Goal: Task Accomplishment & Management: Manage account settings

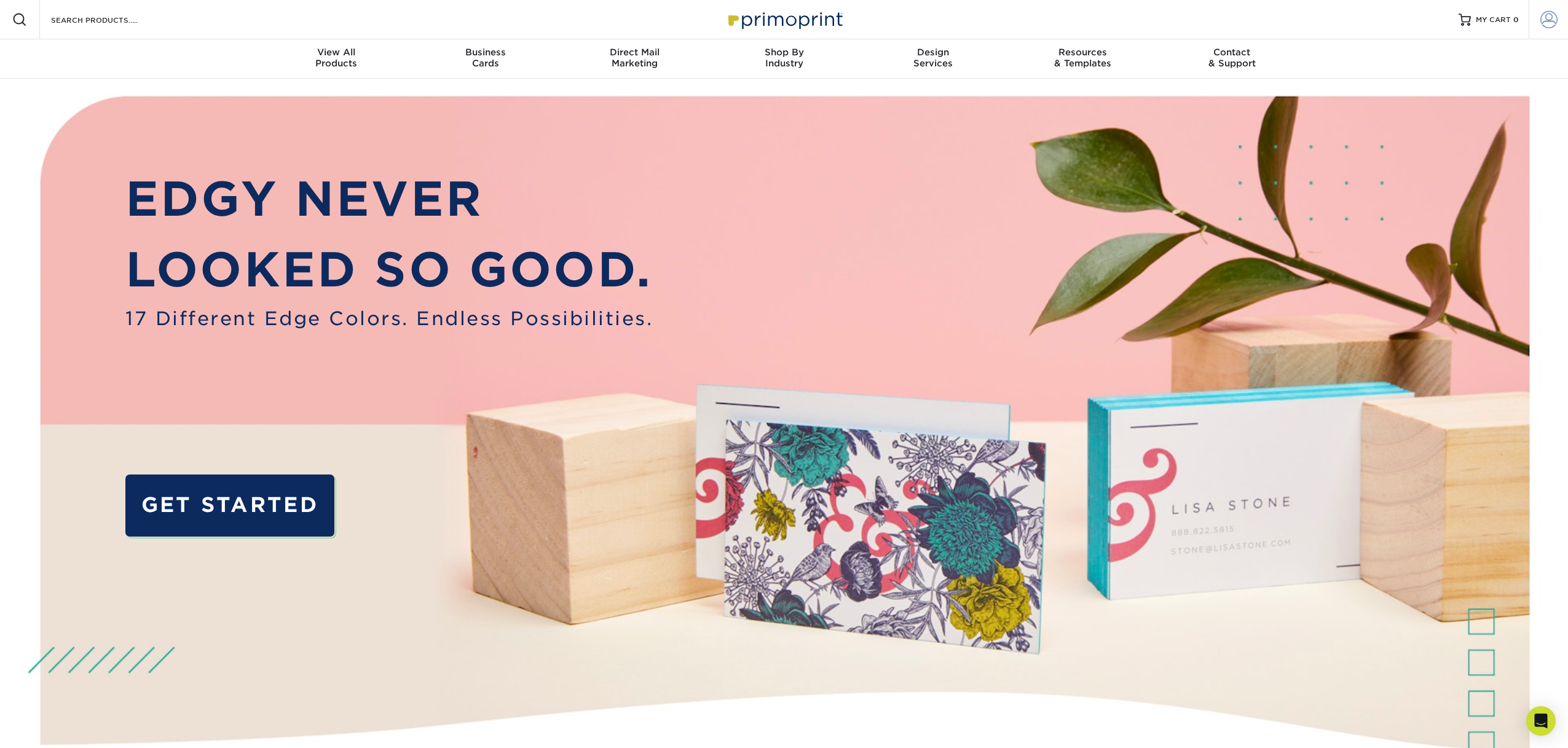
click at [1544, 24] on span at bounding box center [1549, 20] width 17 height 17
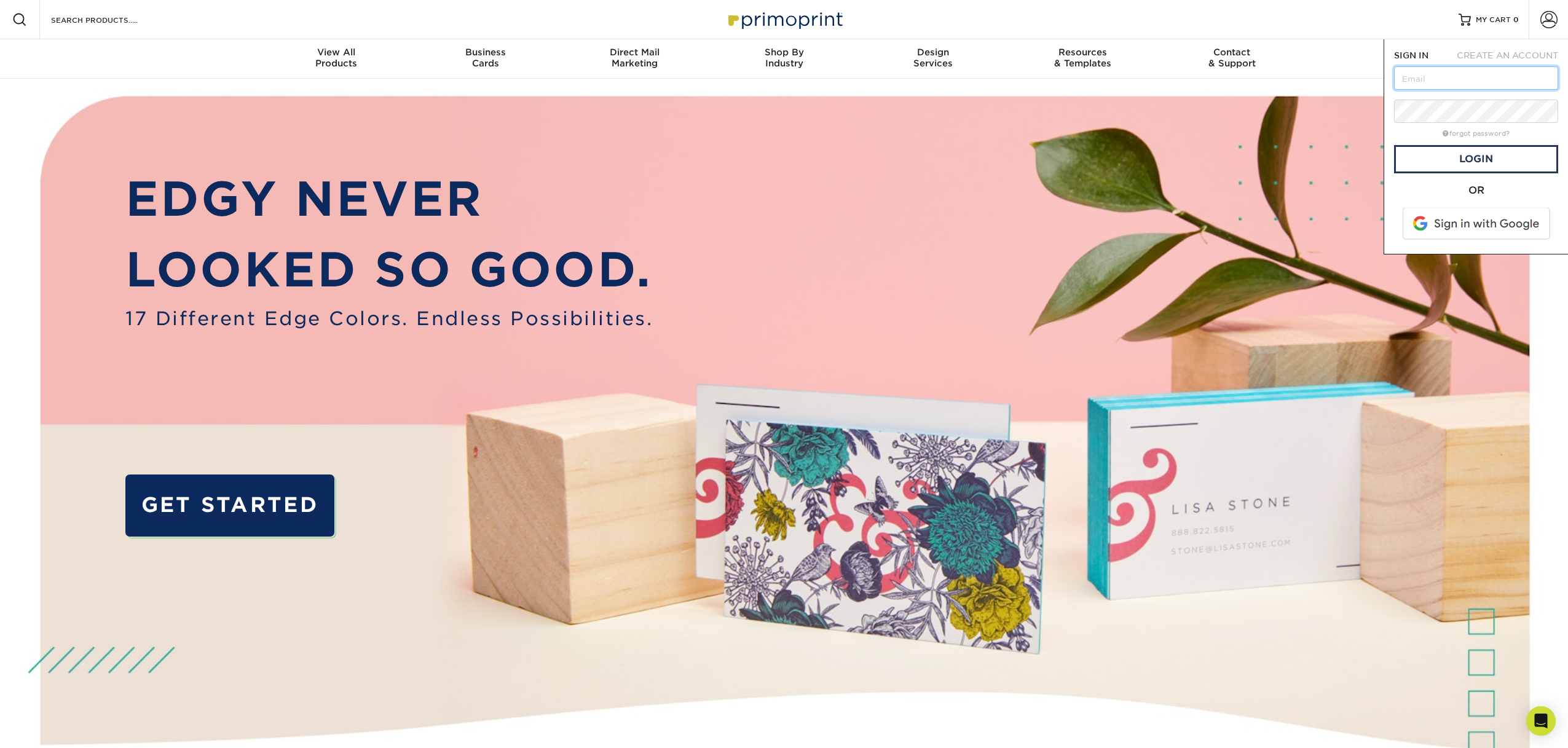
click at [1485, 82] on input "text" at bounding box center [1476, 78] width 164 height 23
type input "[EMAIL_ADDRESS][DOMAIN_NAME]"
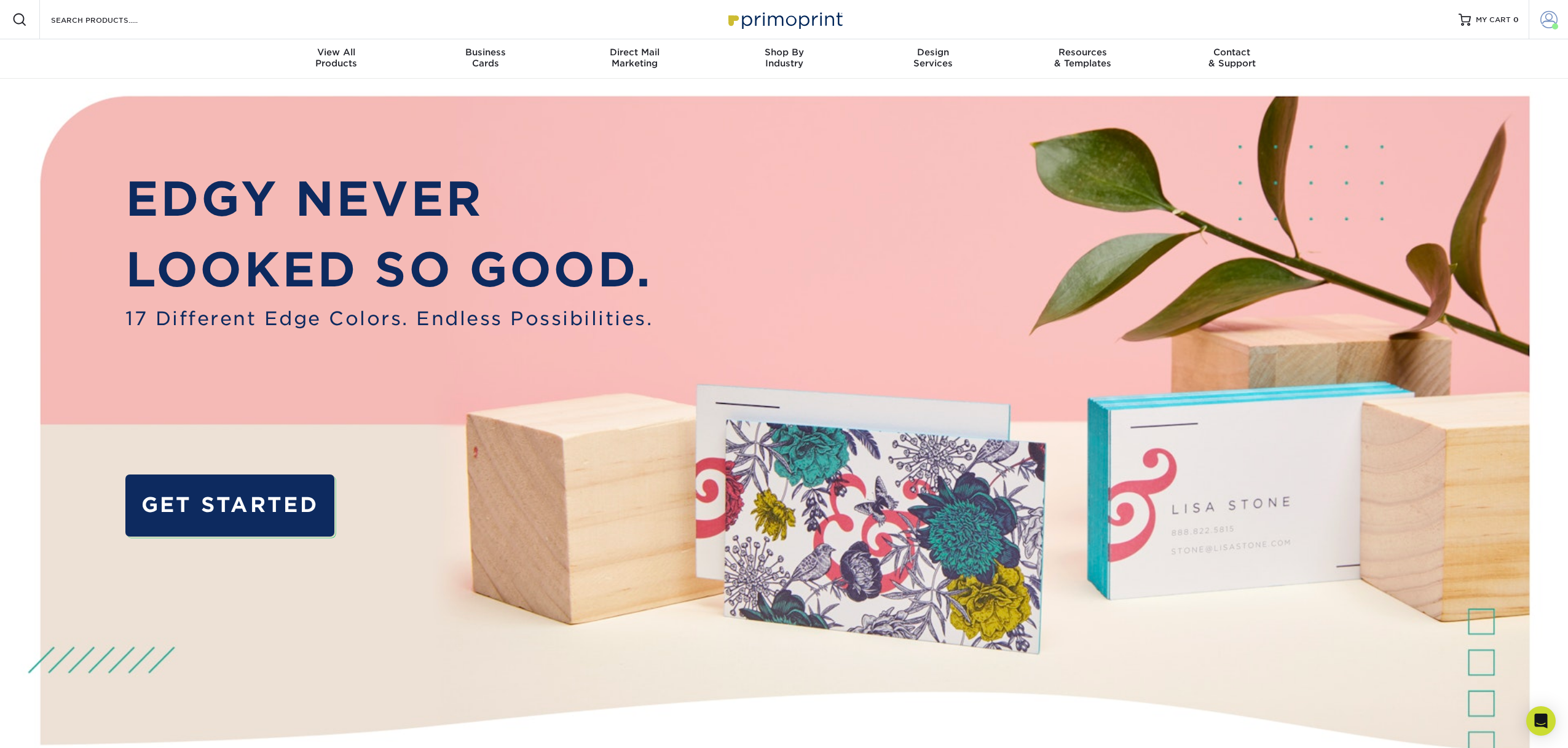
click at [1543, 22] on span at bounding box center [1549, 20] width 17 height 17
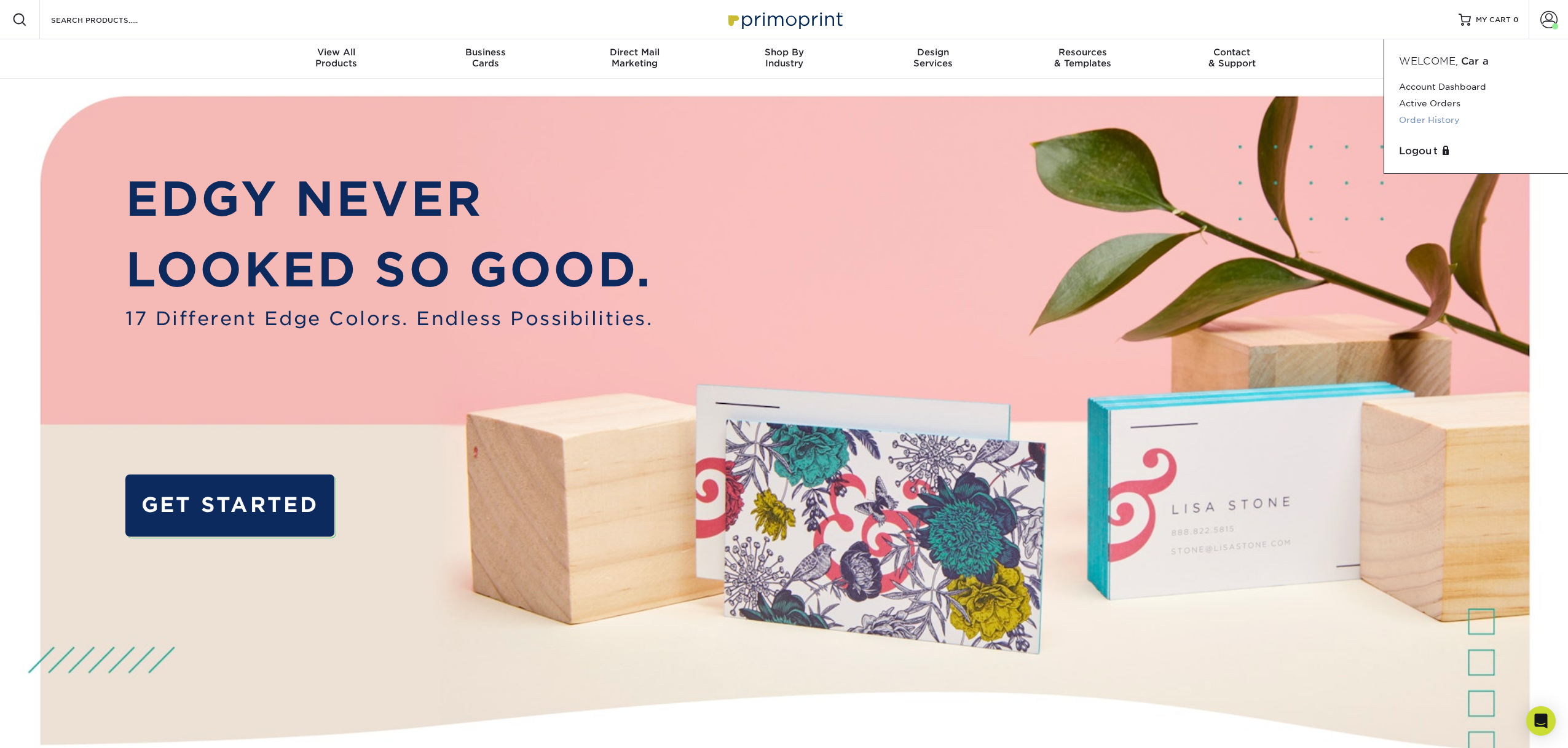
click at [1413, 115] on link "Order History" at bounding box center [1476, 119] width 155 height 16
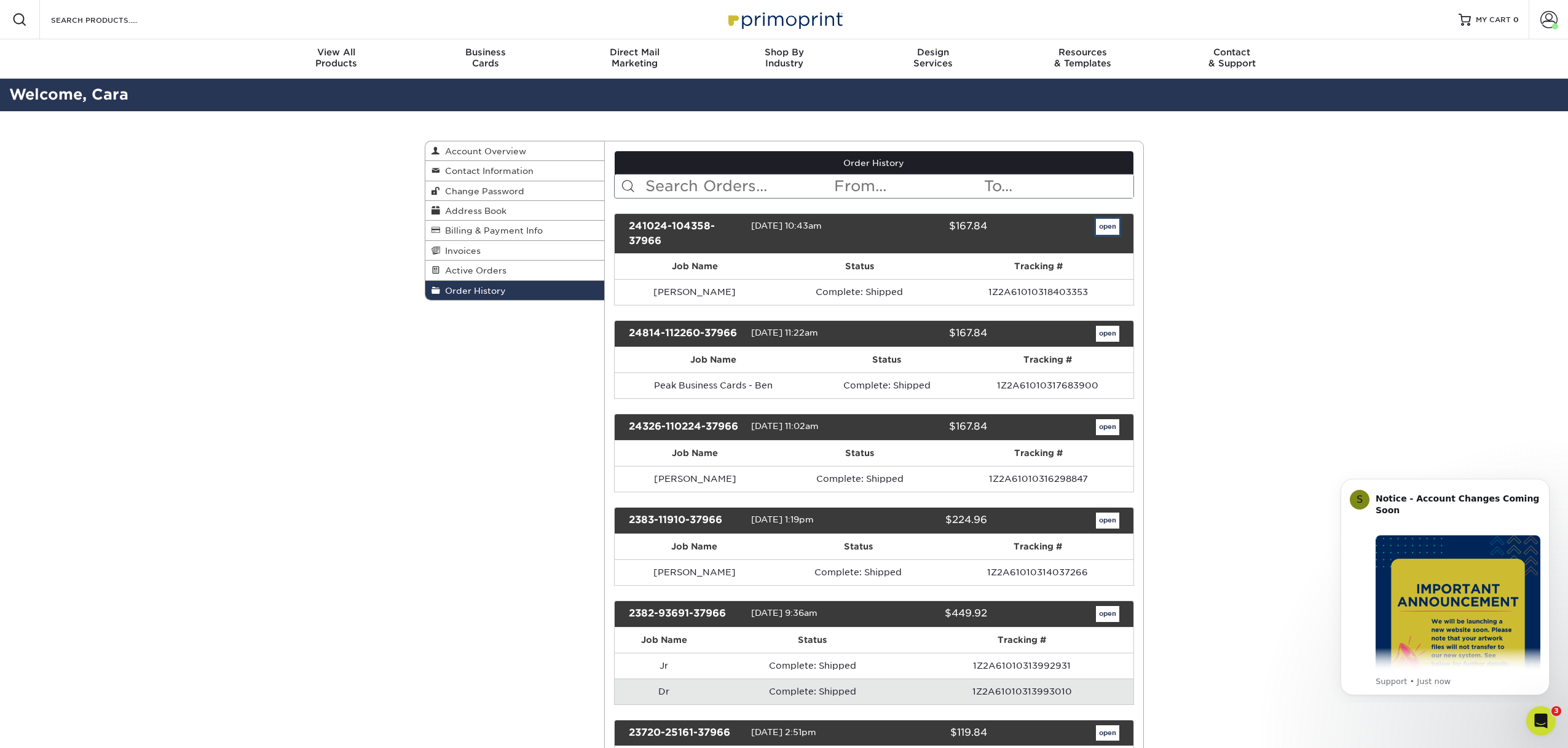
click at [1103, 223] on link "open" at bounding box center [1108, 226] width 23 height 16
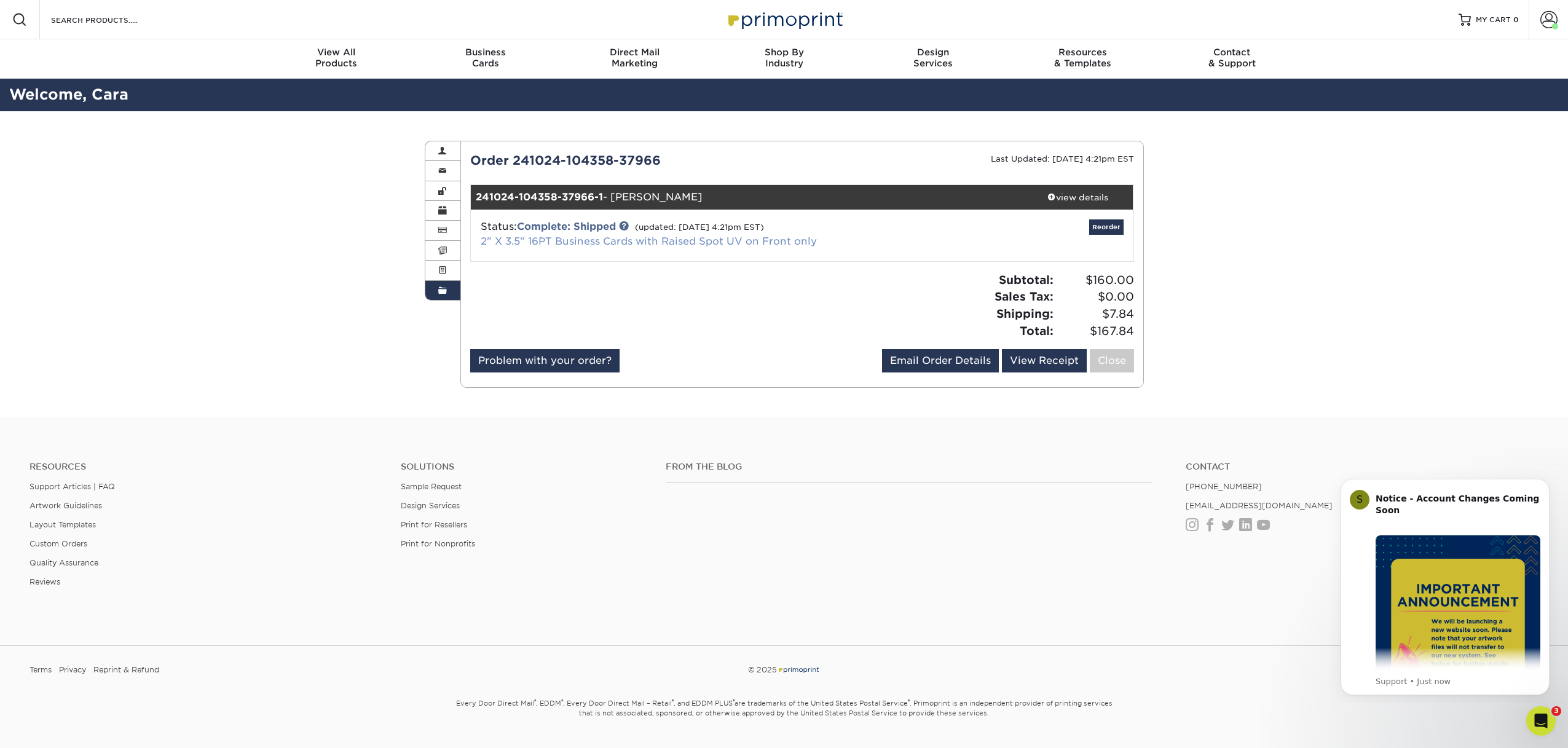
click at [793, 241] on link "2" X 3.5" 16PT Business Cards with Raised Spot UV on Front only" at bounding box center [649, 241] width 336 height 11
